Goal: Information Seeking & Learning: Learn about a topic

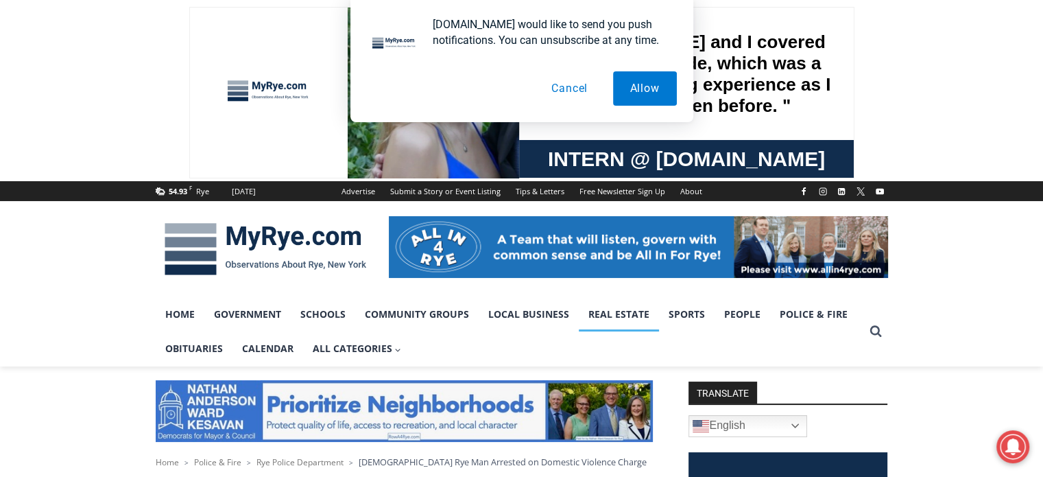
click at [608, 314] on link "Real Estate" at bounding box center [619, 314] width 80 height 34
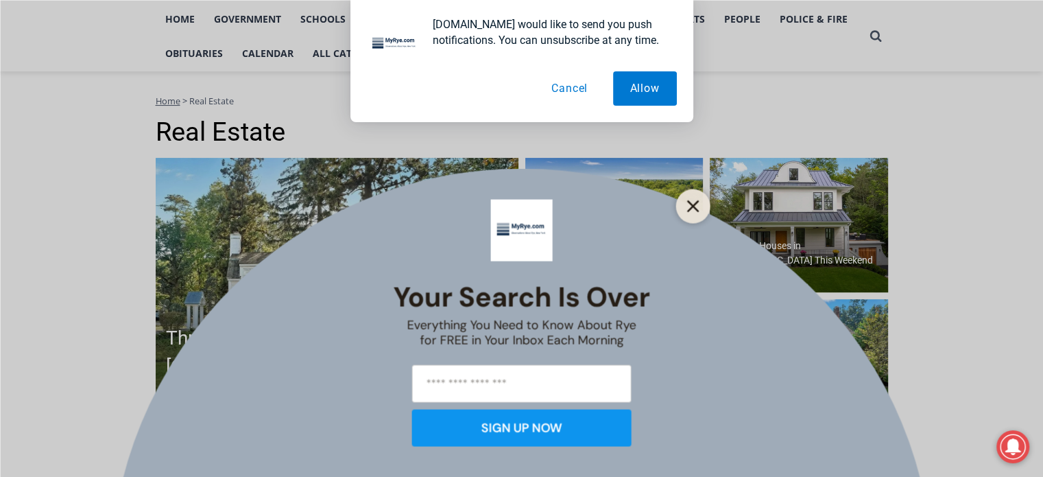
click at [694, 206] on line "Close" at bounding box center [693, 206] width 10 height 10
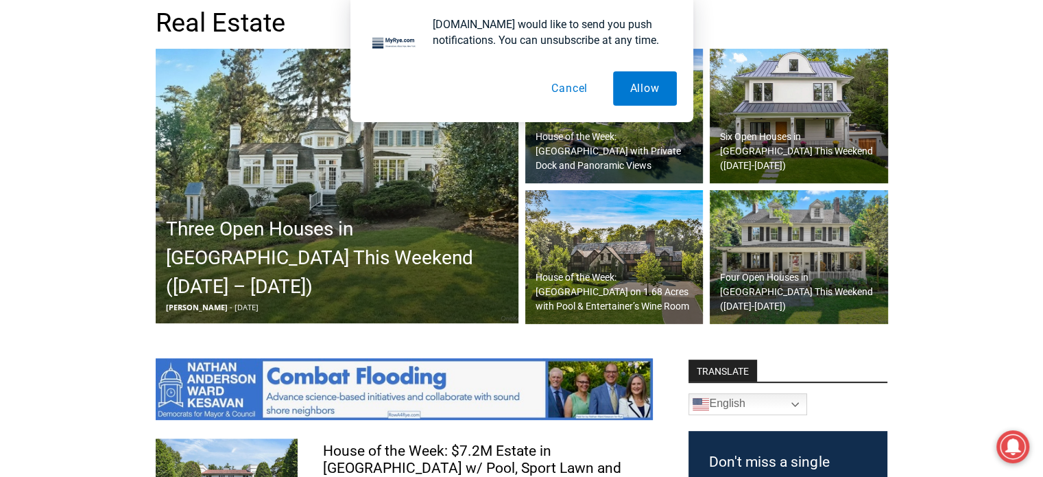
scroll to position [410, 0]
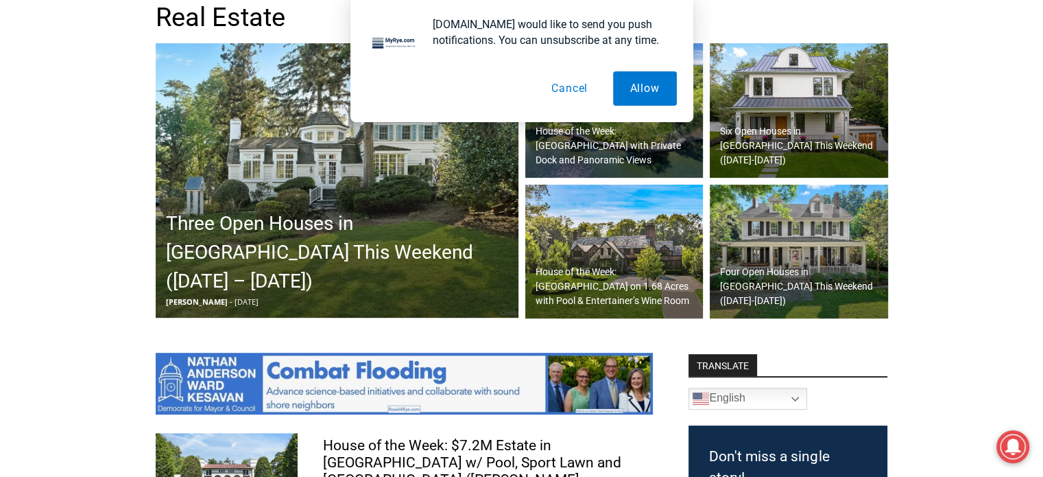
click at [683, 131] on h2 "House of the Week: [GEOGRAPHIC_DATA] with Private Dock and Panoramic Views" at bounding box center [618, 145] width 165 height 43
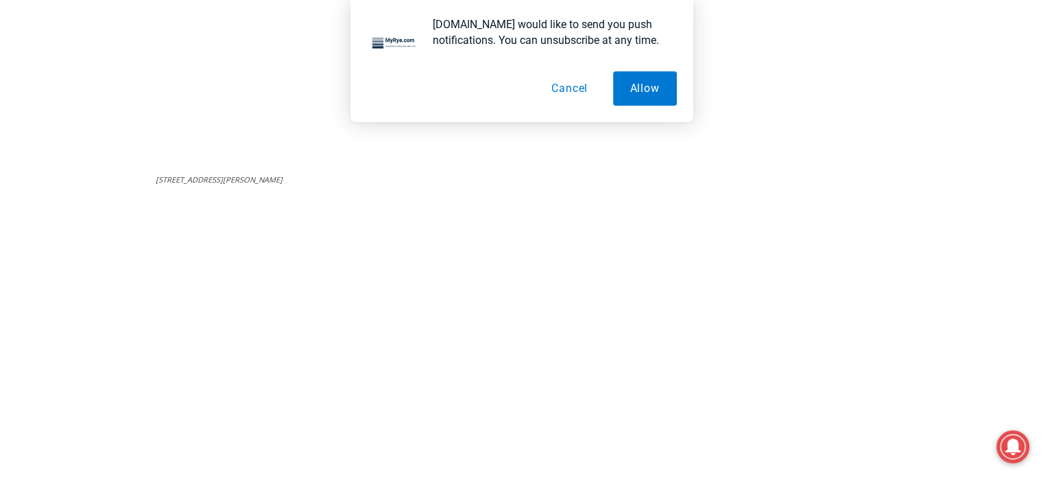
scroll to position [5120, 0]
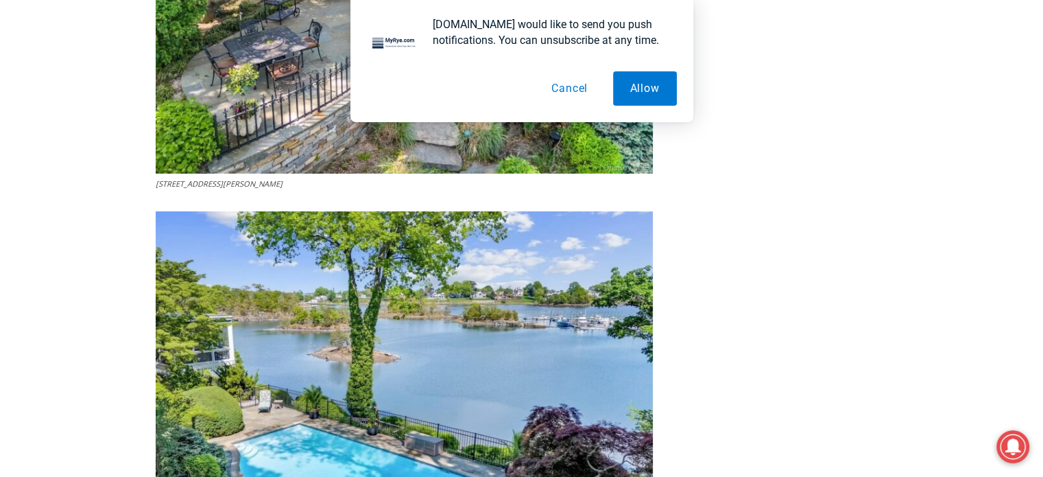
click at [560, 89] on button "Cancel" at bounding box center [569, 88] width 71 height 34
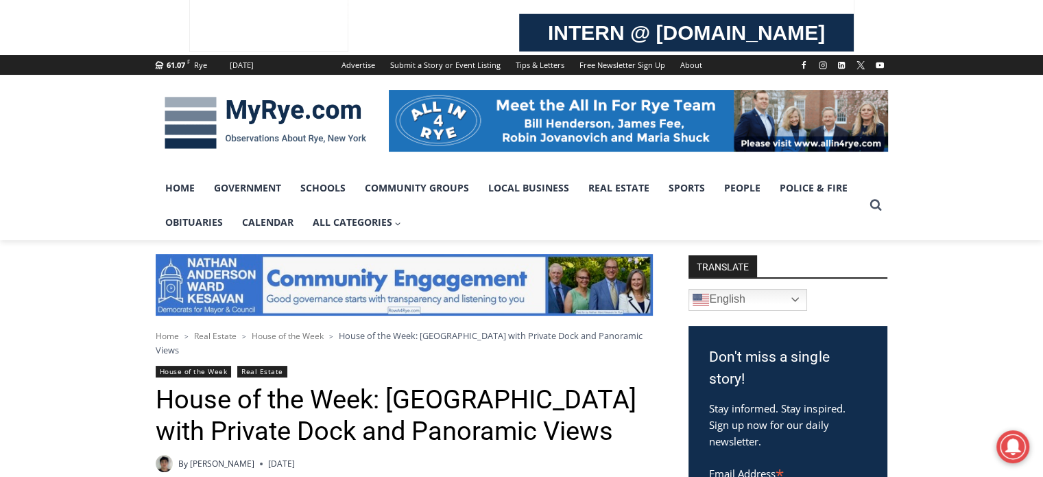
scroll to position [55, 0]
